Goal: Find specific page/section: Find specific page/section

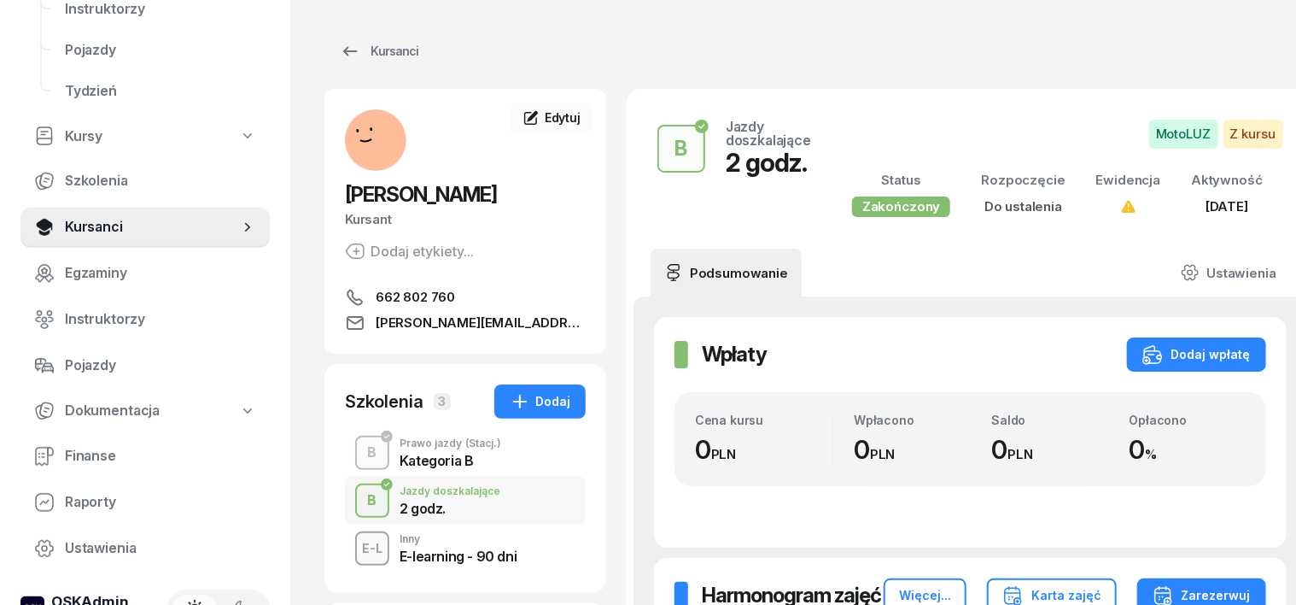
scroll to position [213, 0]
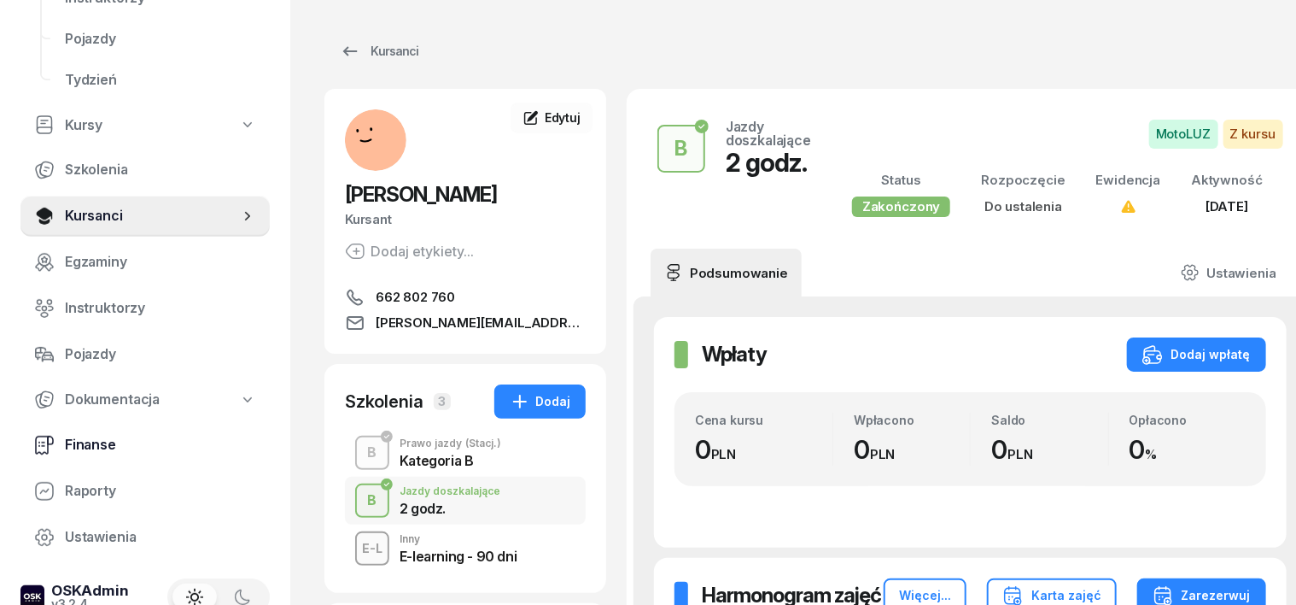
click at [75, 447] on span "Finanse" at bounding box center [160, 445] width 191 height 22
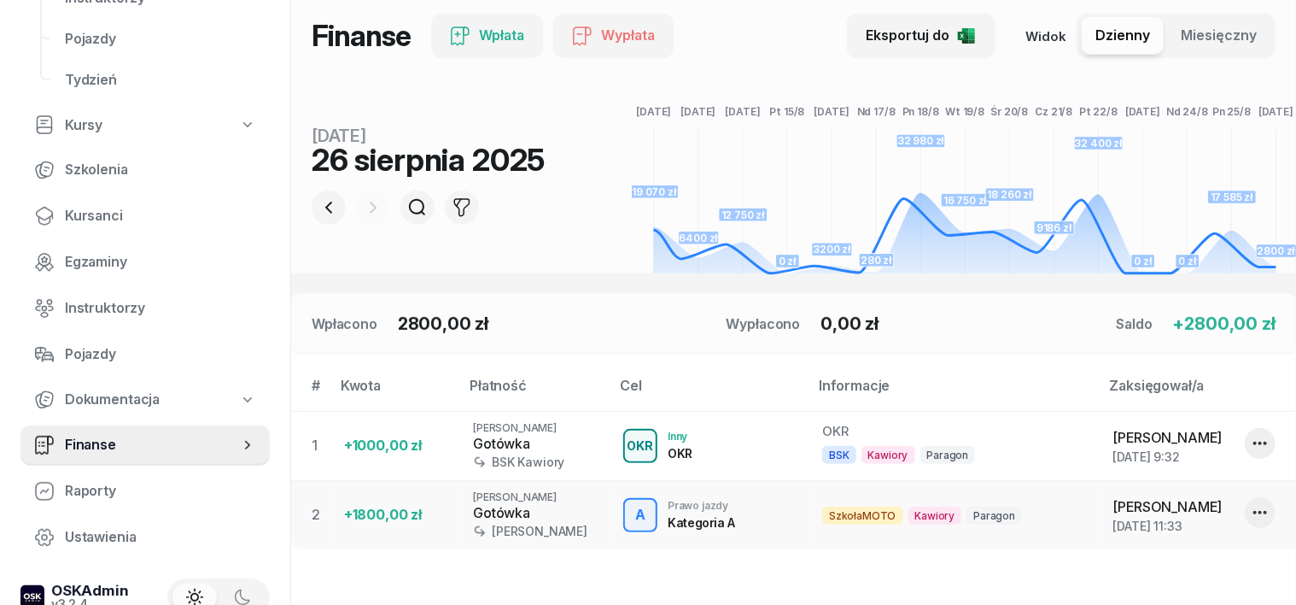
scroll to position [213, 0]
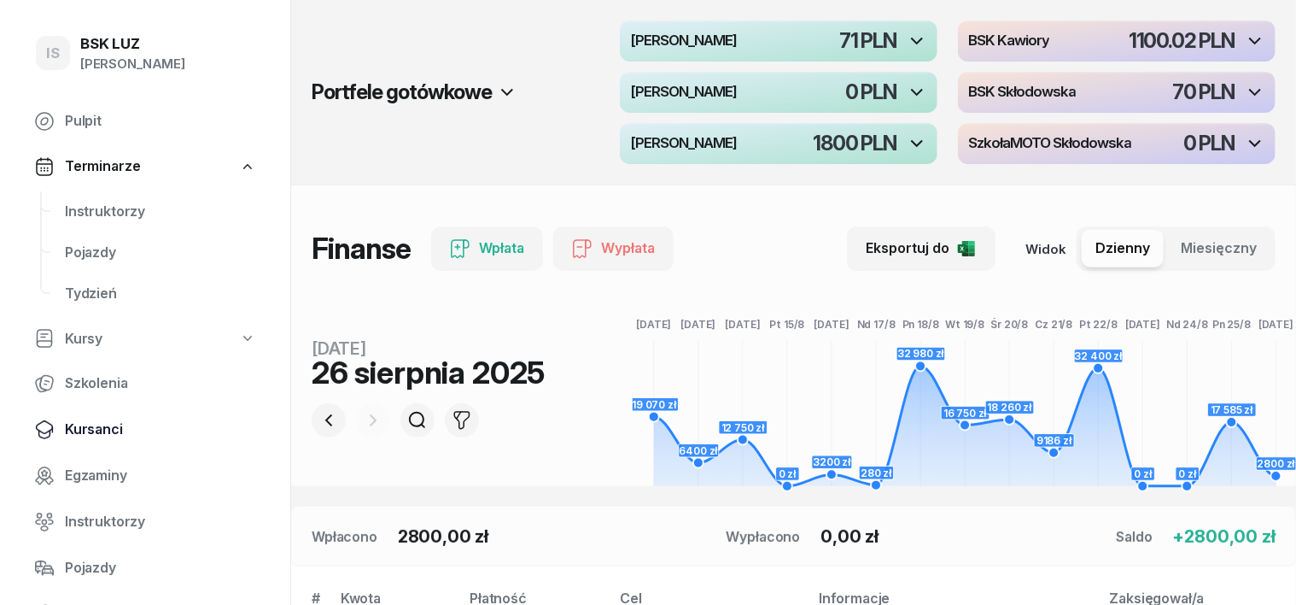
click at [101, 430] on span "Kursanci" at bounding box center [160, 429] width 191 height 22
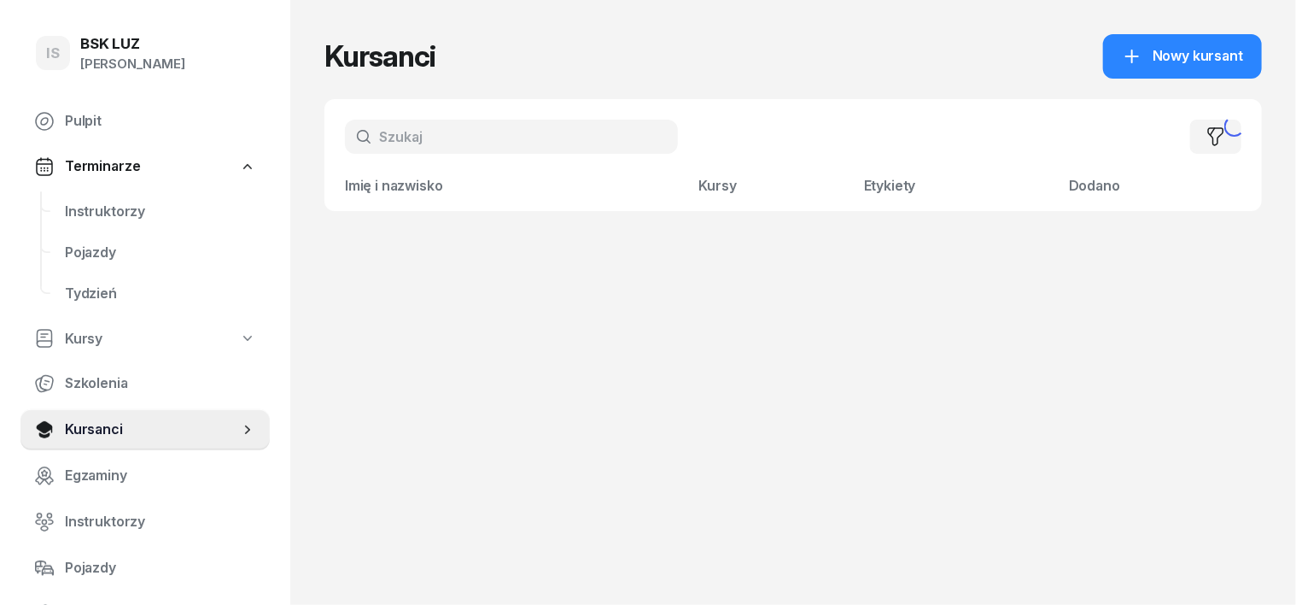
click at [357, 116] on div "Filtruj" at bounding box center [793, 136] width 938 height 75
click at [347, 128] on input "text" at bounding box center [511, 137] width 333 height 34
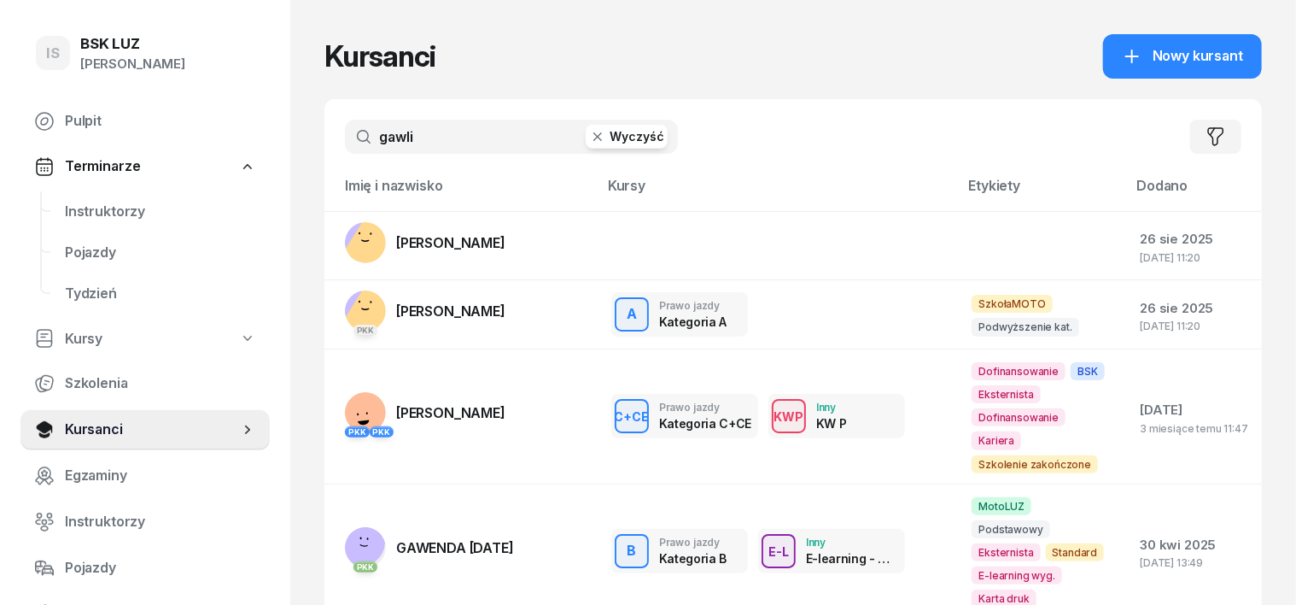
type input "gawlik"
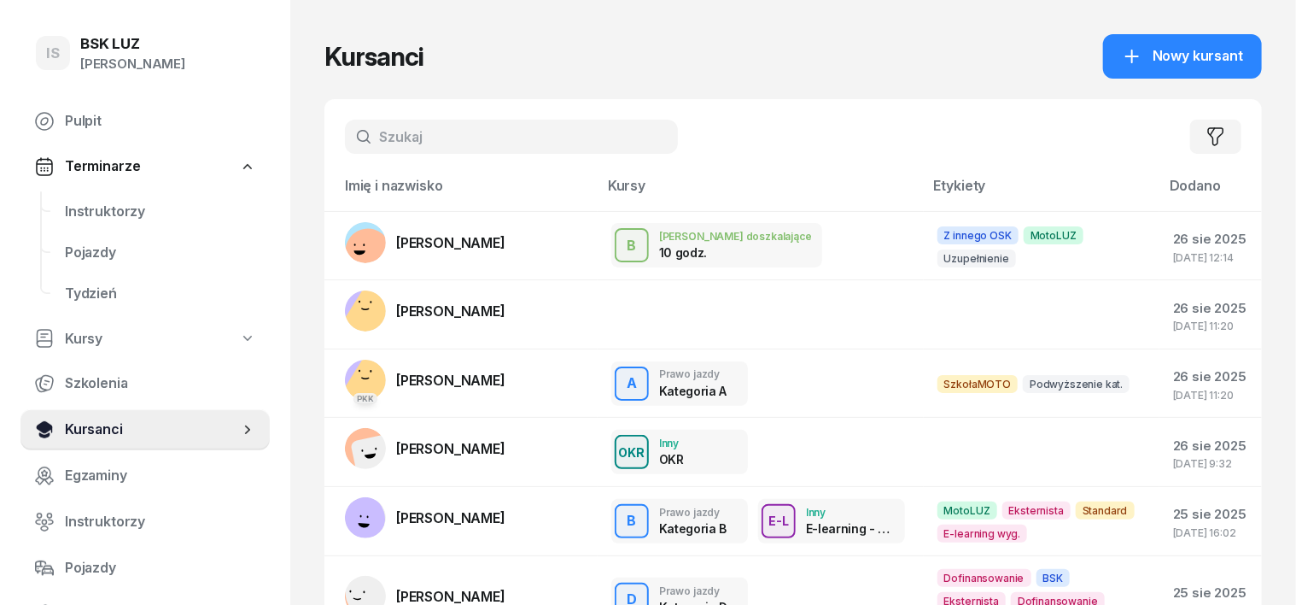
click at [101, 432] on span "Kursanci" at bounding box center [152, 429] width 174 height 22
click at [378, 132] on input "text" at bounding box center [511, 137] width 333 height 34
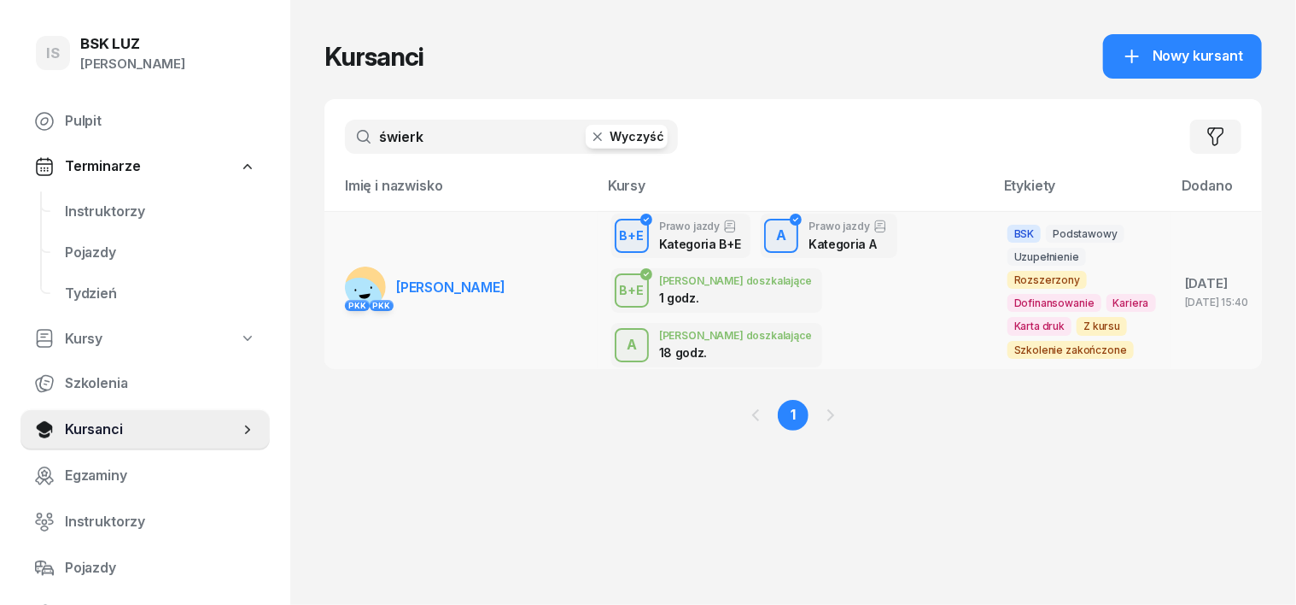
type input "świerk"
click at [339, 275] on rect at bounding box center [359, 299] width 63 height 63
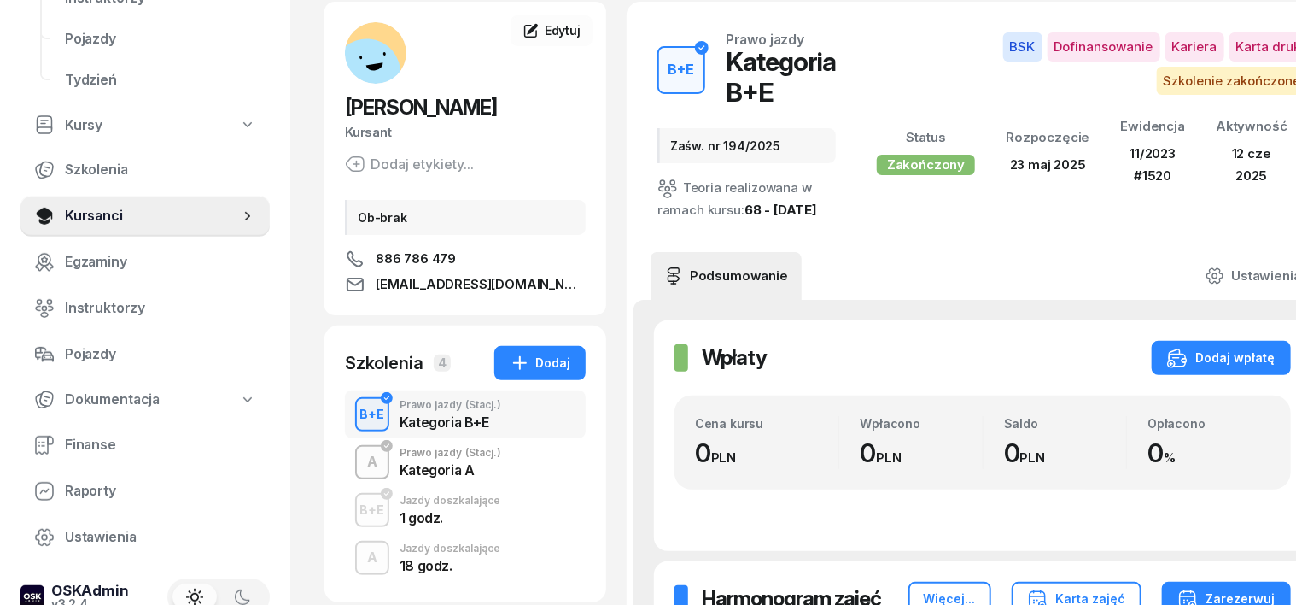
scroll to position [106, 0]
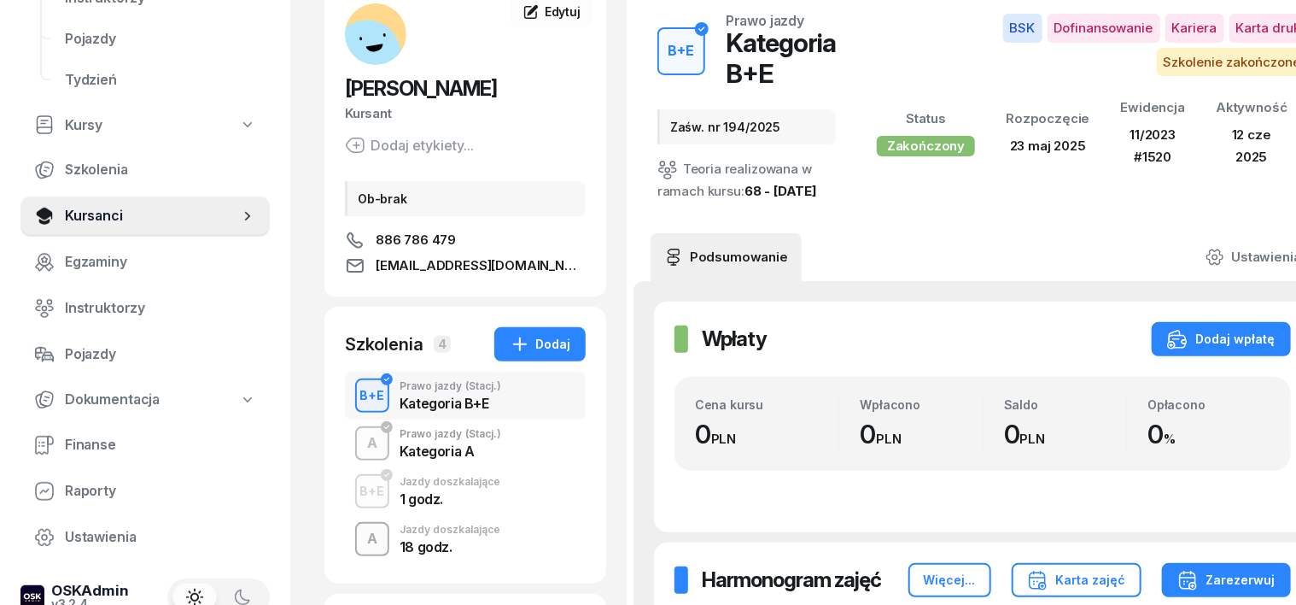
click at [360, 540] on div "A" at bounding box center [372, 538] width 24 height 29
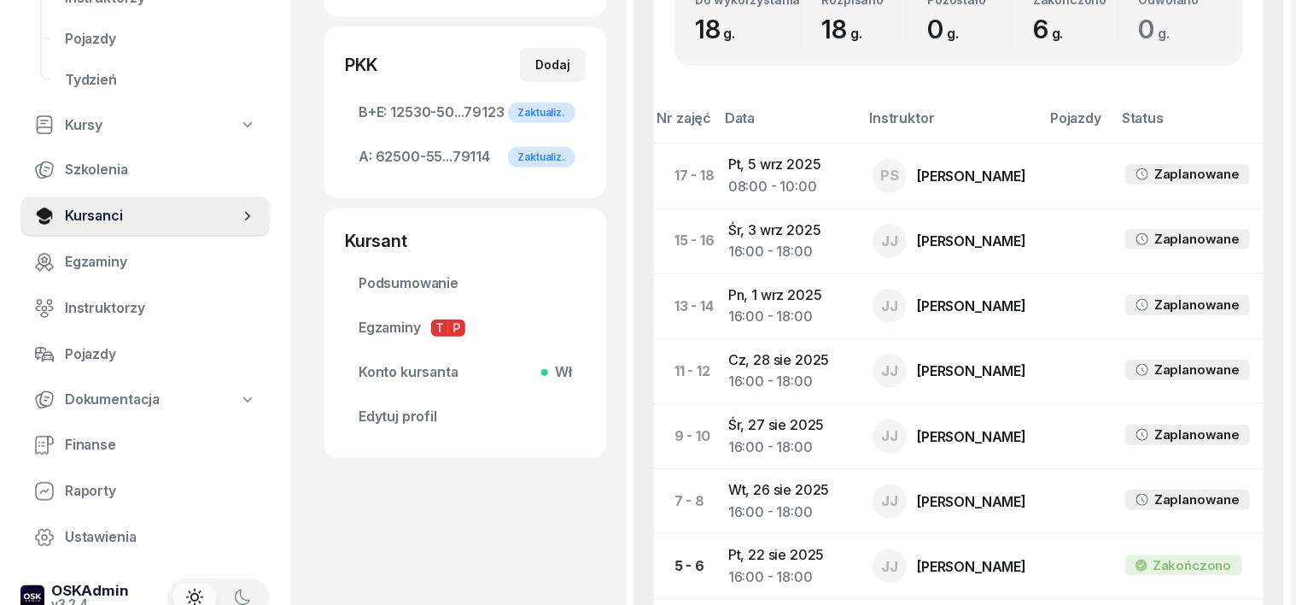
scroll to position [747, 0]
